Goal: Task Accomplishment & Management: Use online tool/utility

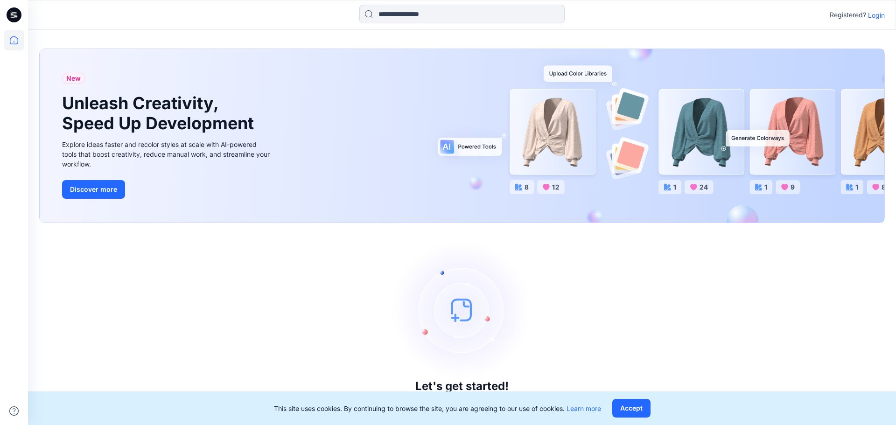
click at [876, 16] on p "Login" at bounding box center [876, 15] width 17 height 10
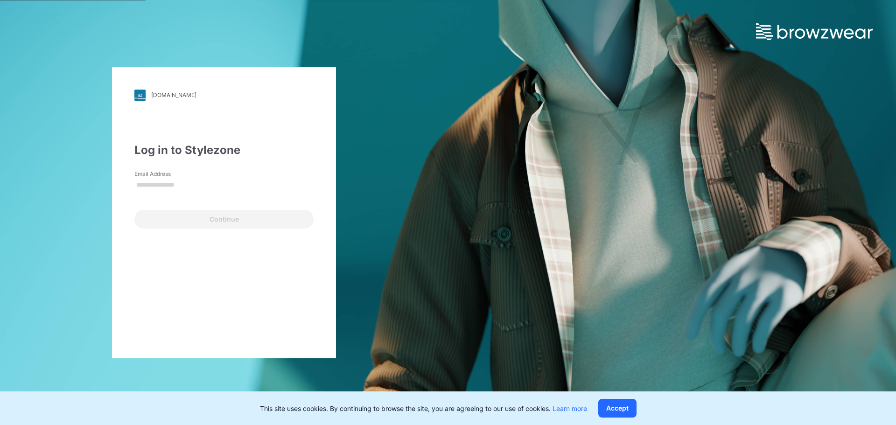
click at [191, 184] on input "Email Address" at bounding box center [223, 185] width 179 height 14
type input "**********"
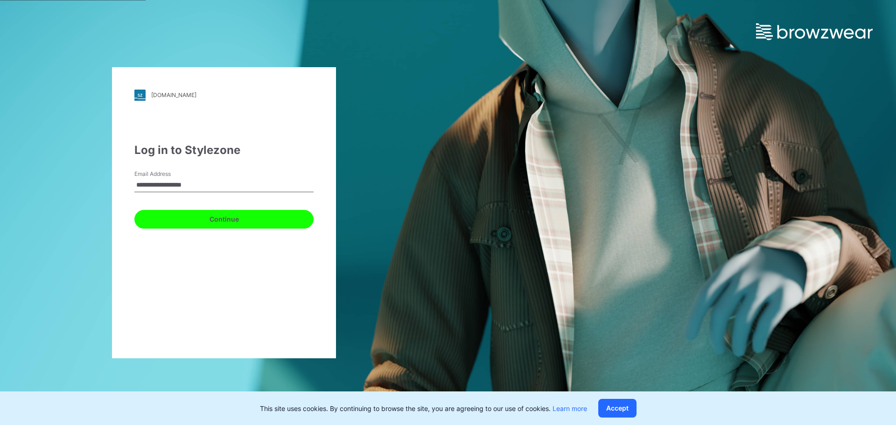
click at [222, 227] on button "Continue" at bounding box center [223, 219] width 179 height 19
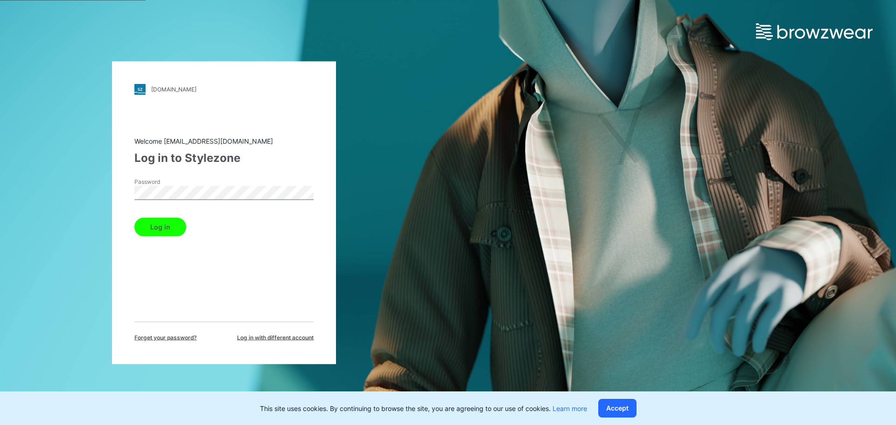
click at [168, 225] on button "Log in" at bounding box center [160, 226] width 52 height 19
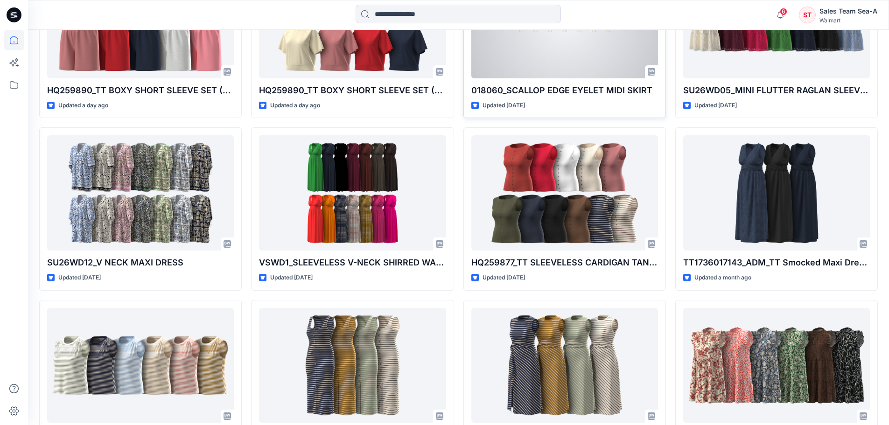
scroll to position [450, 0]
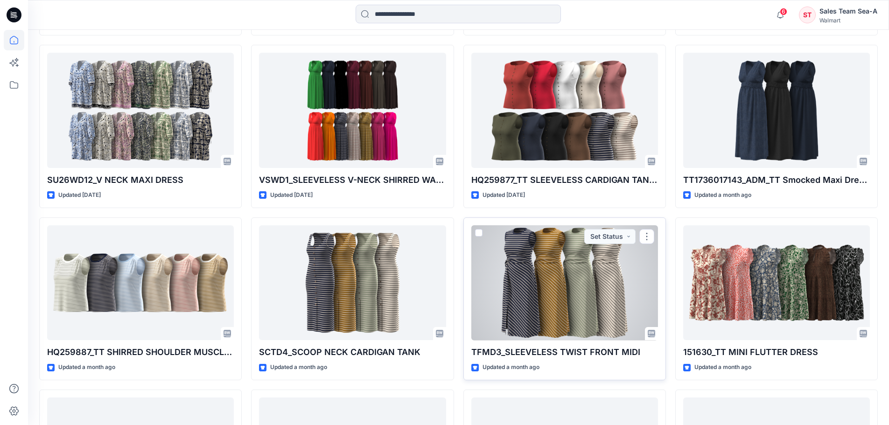
click at [549, 294] on div at bounding box center [564, 282] width 187 height 115
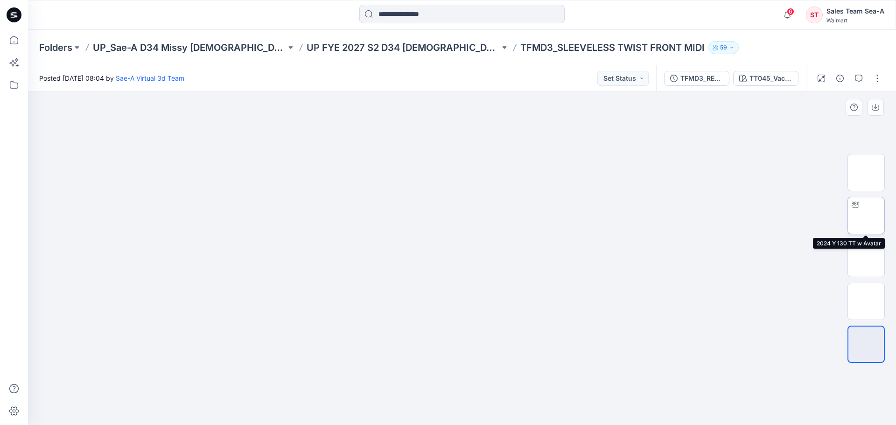
click at [866, 216] on img at bounding box center [866, 216] width 0 height 0
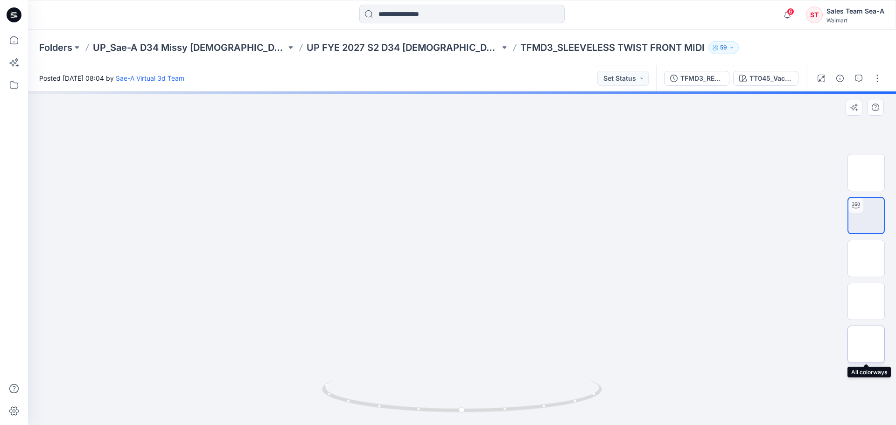
click at [866, 344] on img at bounding box center [866, 344] width 0 height 0
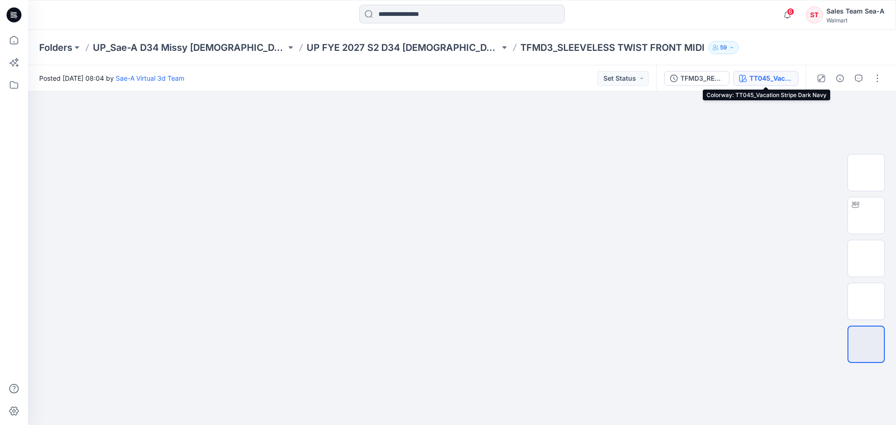
click at [760, 81] on div "TT045_Vacation Stripe Dark Navy" at bounding box center [770, 78] width 43 height 10
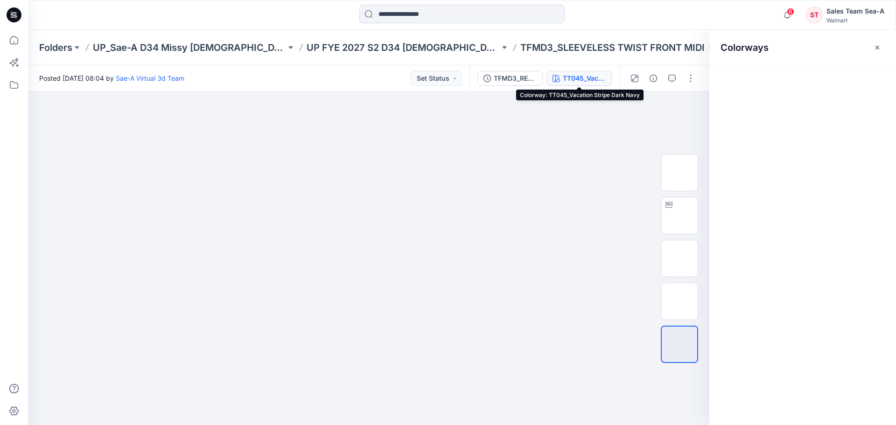
click at [572, 71] on button "TT045_Vacation Stripe Dark Navy" at bounding box center [578, 78] width 65 height 15
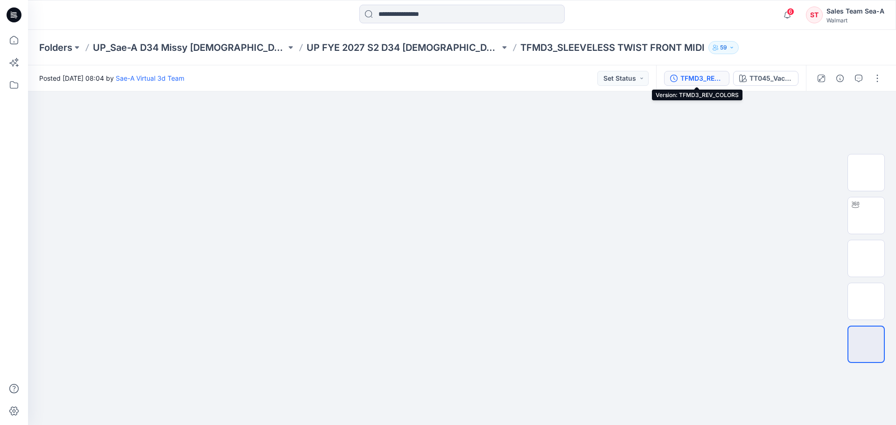
click at [701, 79] on div "TFMD3_REV_COLORS" at bounding box center [701, 78] width 43 height 10
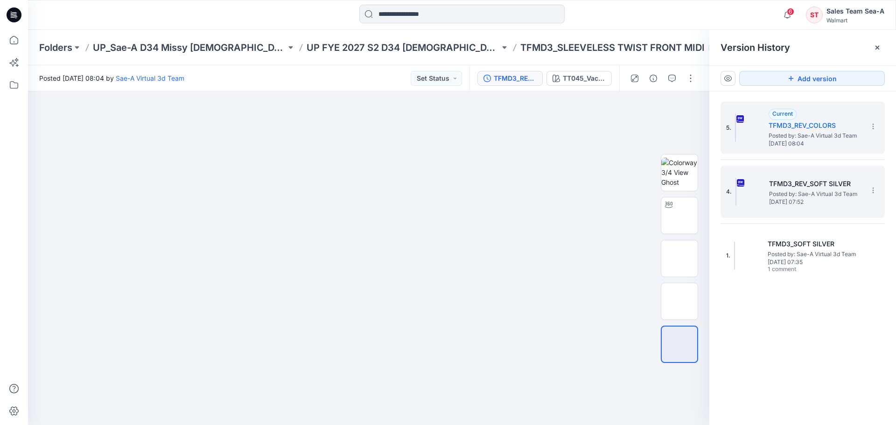
click at [784, 197] on span "Posted by: Sae-A Virtual 3d Team" at bounding box center [815, 193] width 93 height 9
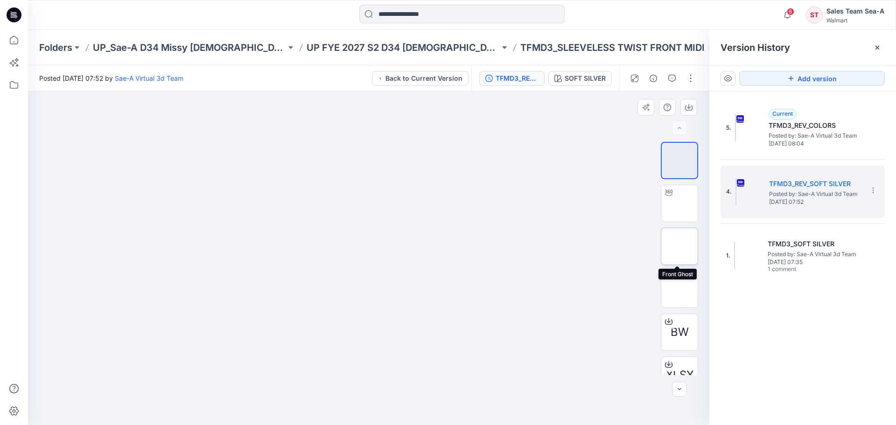
click at [679, 246] on img at bounding box center [679, 246] width 0 height 0
